Goal: Task Accomplishment & Management: Manage account settings

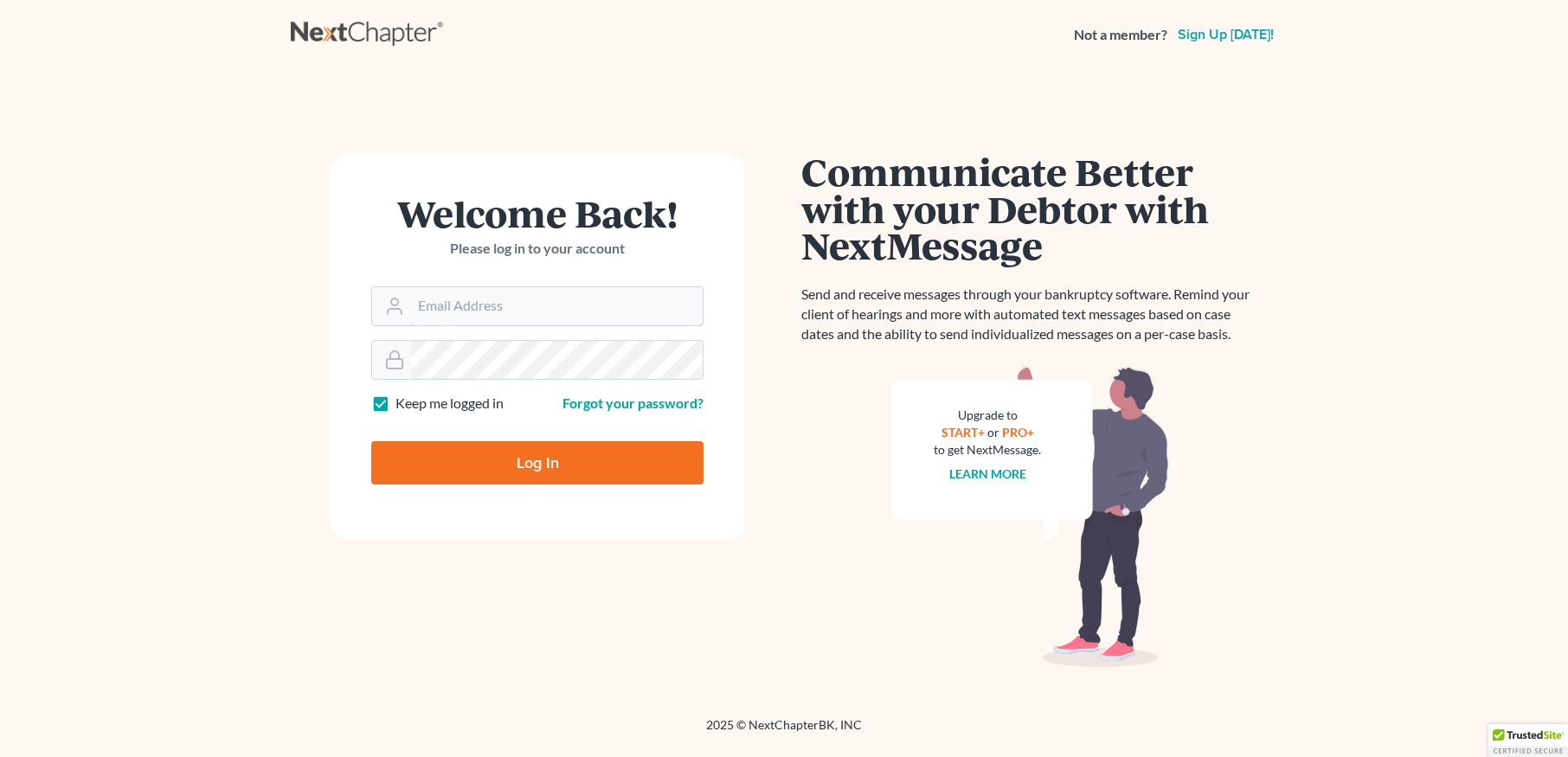
type input "torii@daxjmiller.com"
click at [483, 459] on input "Log In" at bounding box center [537, 462] width 332 height 44
type input "Thinking..."
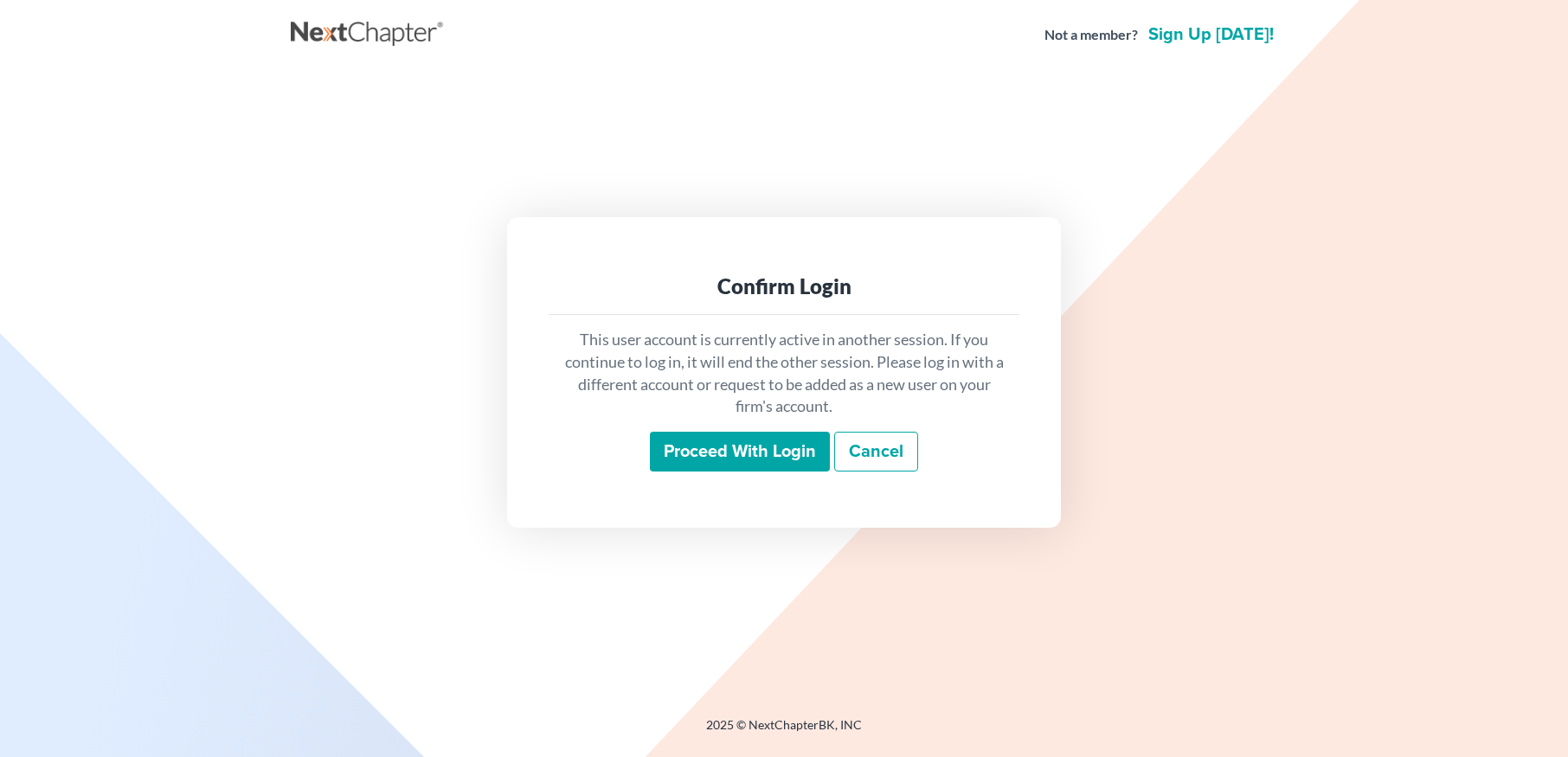
click at [765, 475] on div "This user account is currently active in another session. If you continue to lo…" at bounding box center [784, 400] width 470 height 170
click at [765, 468] on input "Proceed with login" at bounding box center [740, 452] width 180 height 40
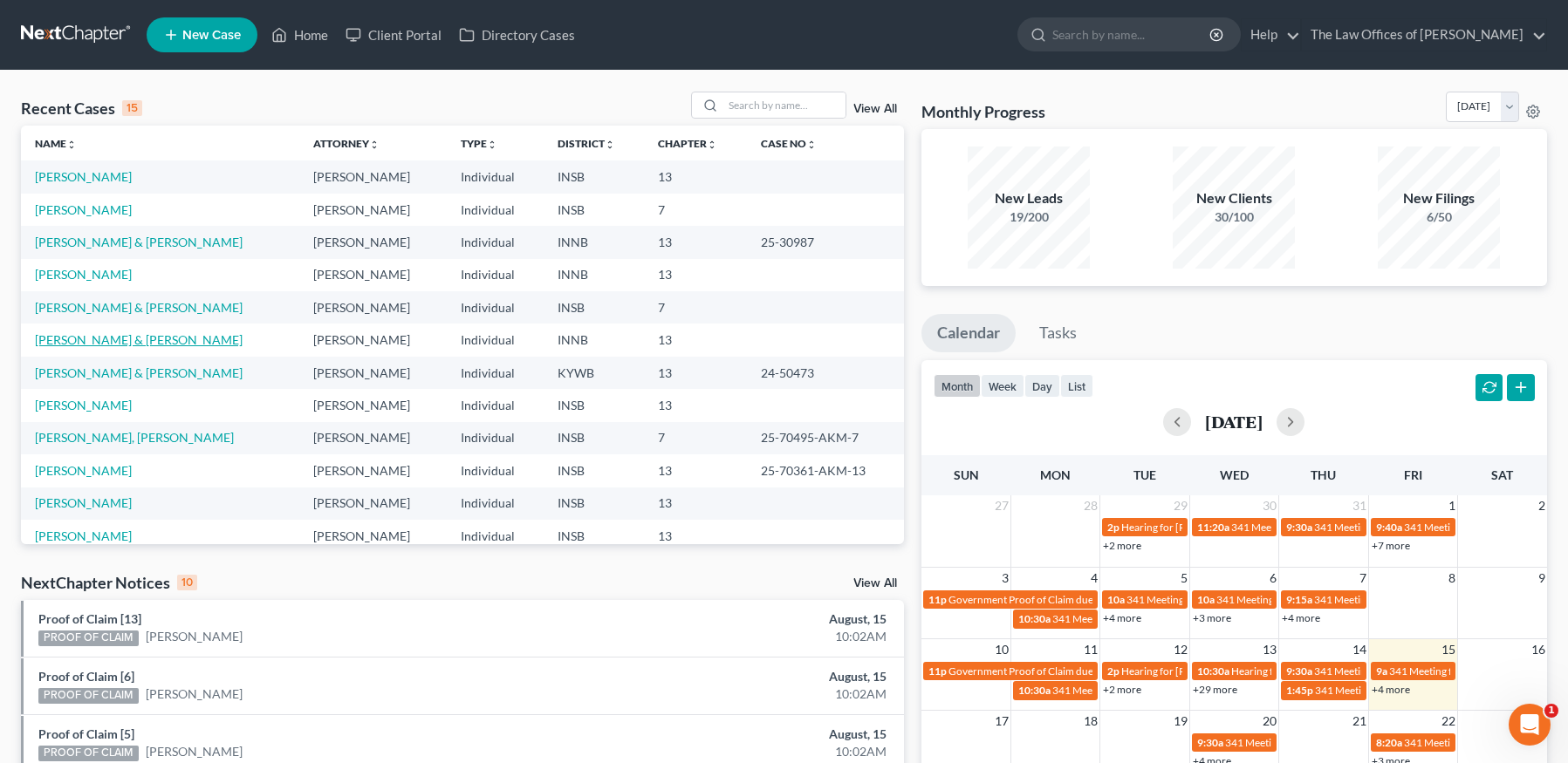
click at [124, 343] on link "[PERSON_NAME] & [PERSON_NAME]" at bounding box center [138, 339] width 207 height 15
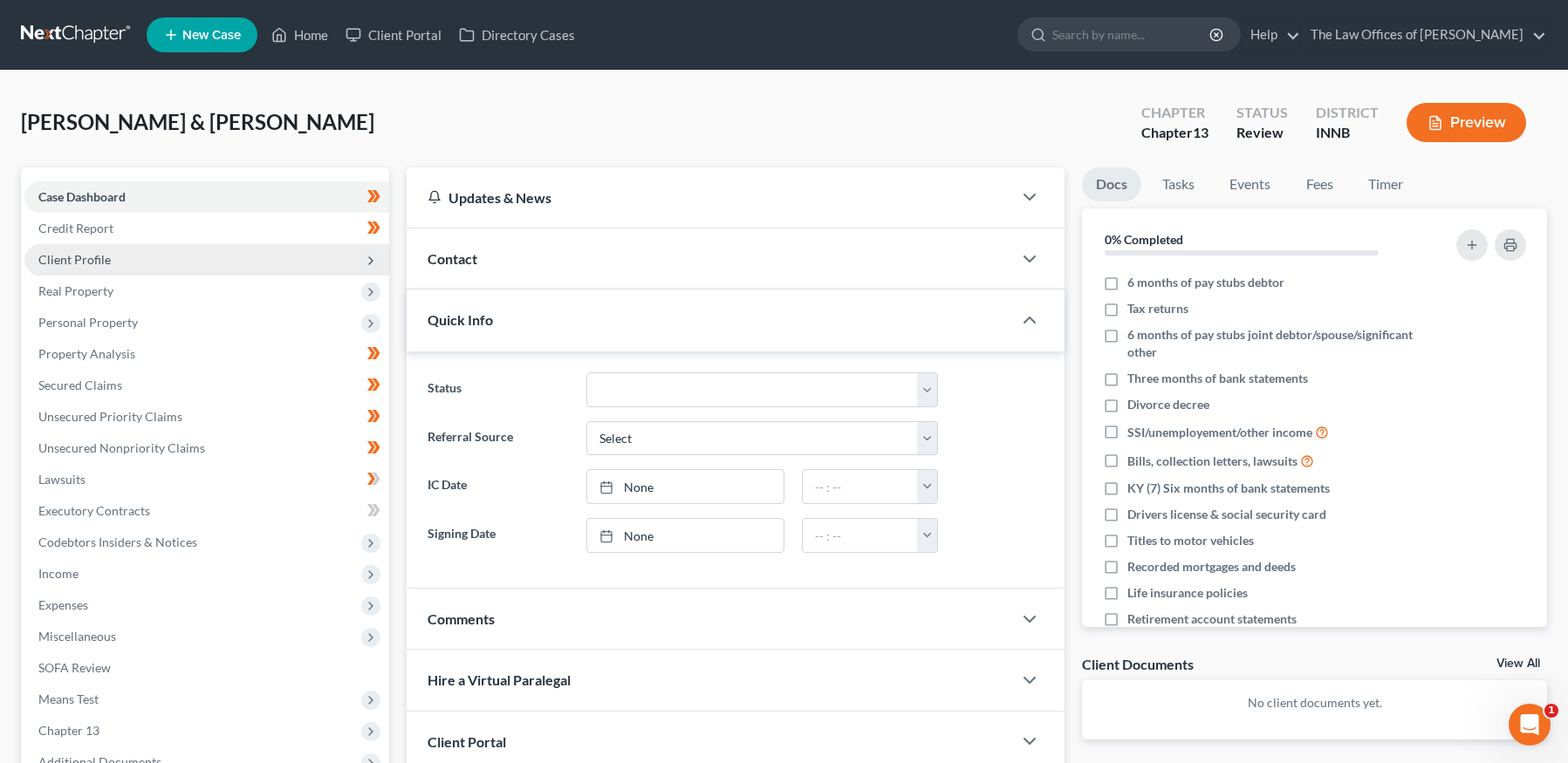
click at [125, 269] on span "Client Profile" at bounding box center [207, 259] width 365 height 31
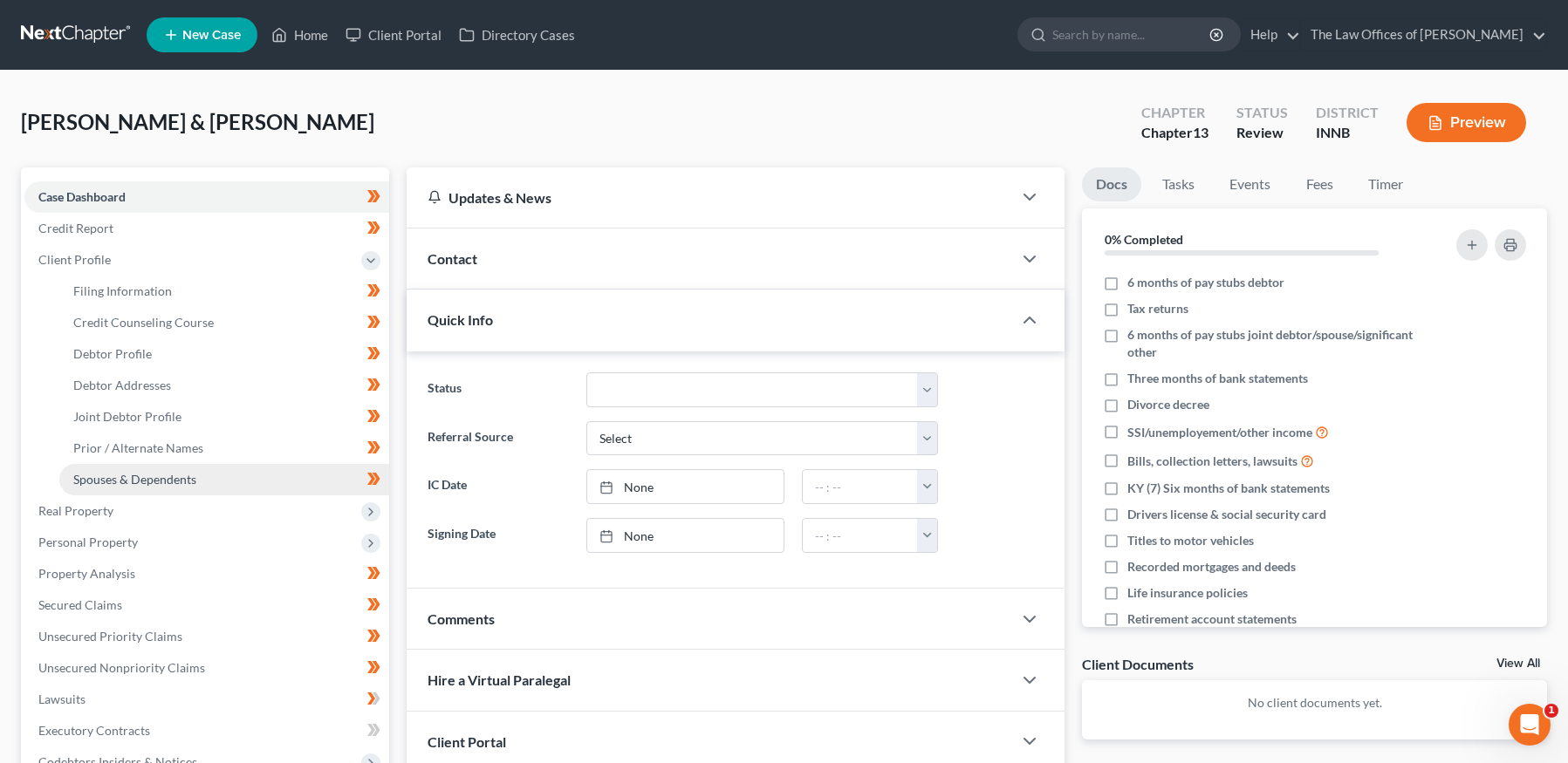
click at [155, 478] on span "Spouses & Dependents" at bounding box center [135, 479] width 123 height 15
